Goal: Task Accomplishment & Management: Manage account settings

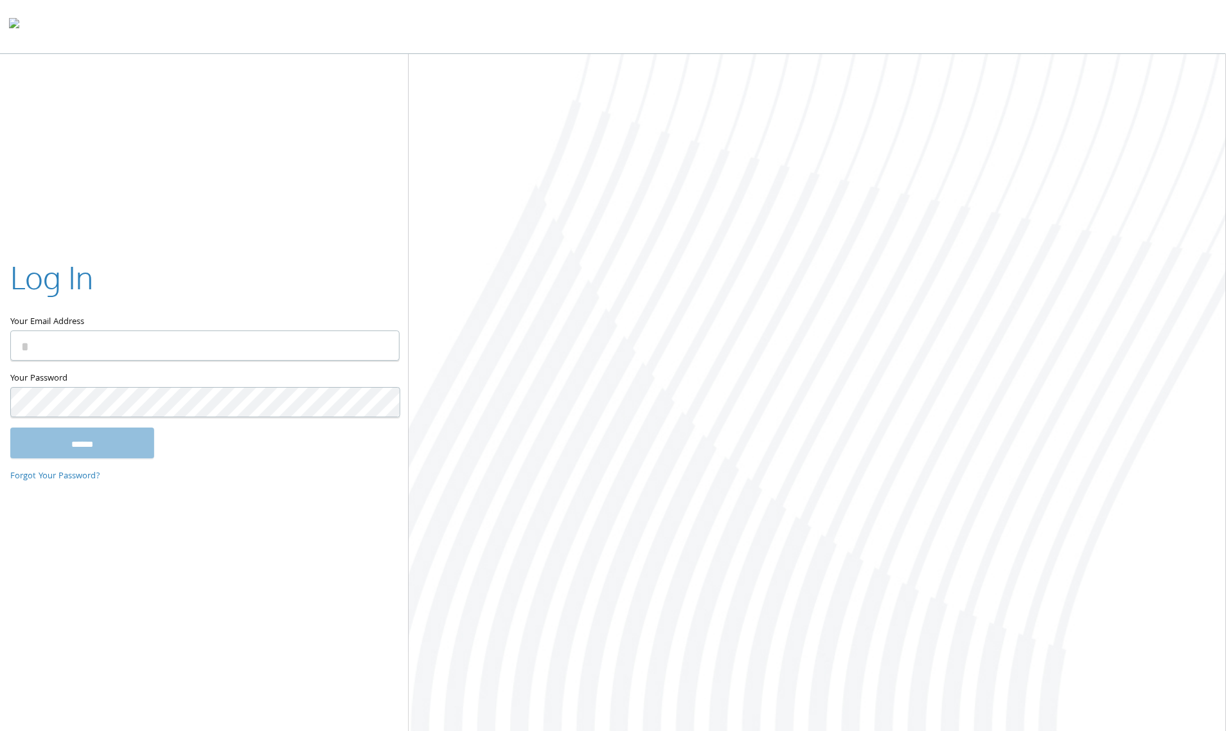
click at [242, 332] on input "Your Email Address" at bounding box center [204, 345] width 389 height 30
click at [0, 730] on com-1password-button at bounding box center [0, 733] width 0 height 0
type input "**********"
